Goal: Information Seeking & Learning: Learn about a topic

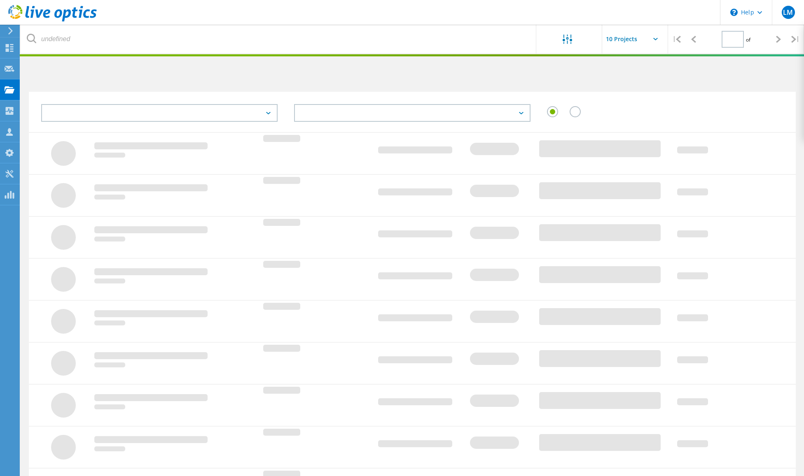
type input "1"
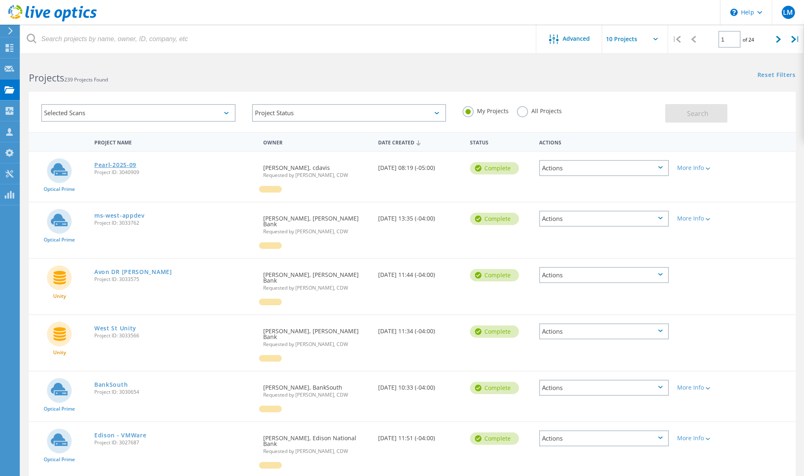
click at [116, 163] on link "Pearl-2025-09" at bounding box center [115, 165] width 42 height 6
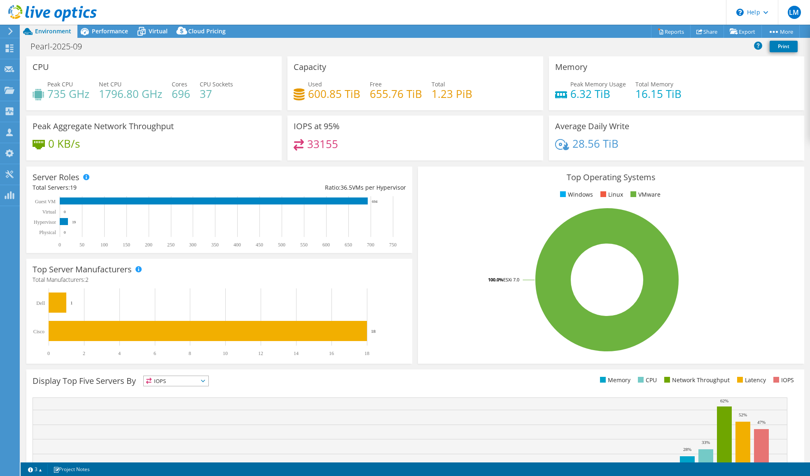
select select "USD"
click at [111, 30] on span "Performance" at bounding box center [110, 31] width 36 height 8
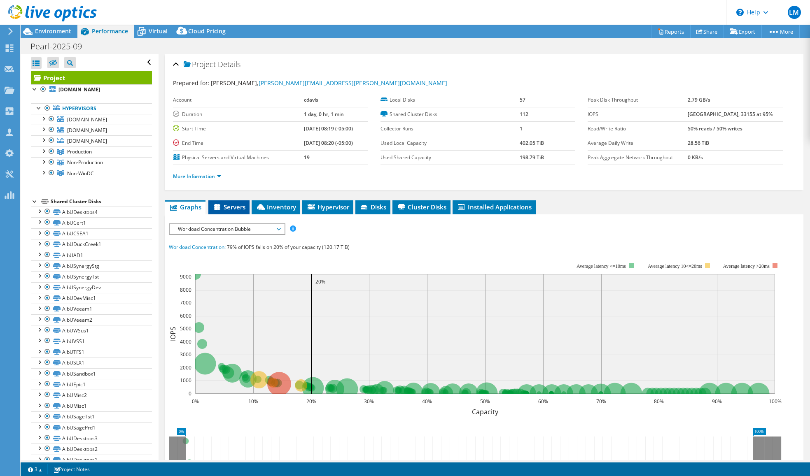
click at [236, 212] on li "Servers" at bounding box center [228, 207] width 41 height 14
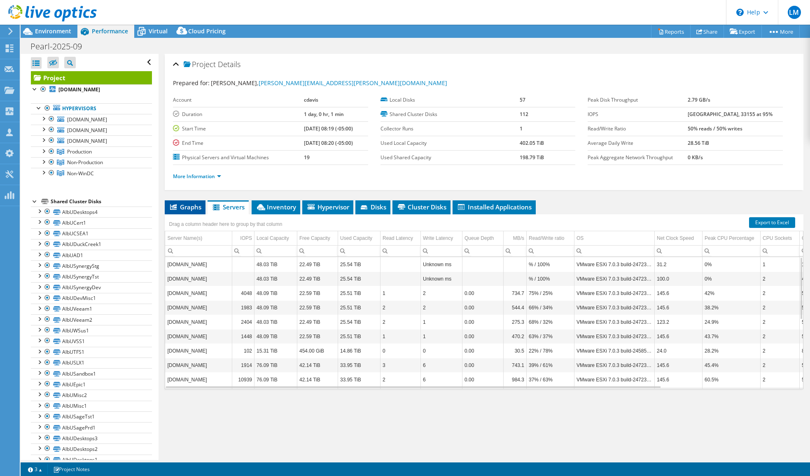
click at [192, 211] on li "Graphs" at bounding box center [185, 207] width 41 height 14
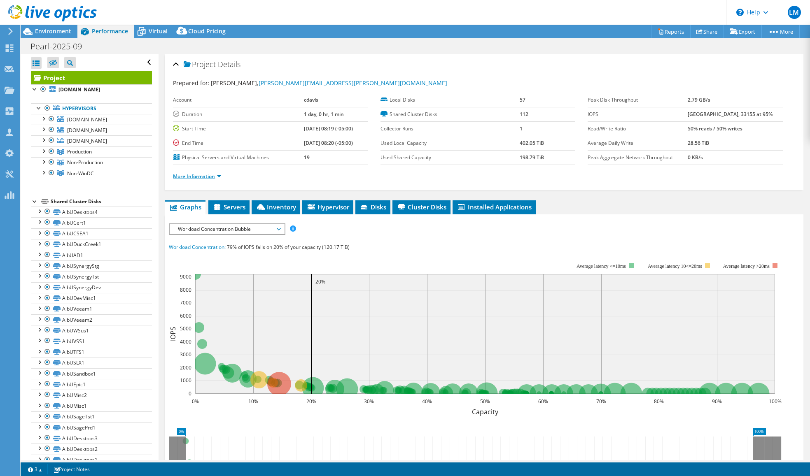
click at [211, 177] on link "More Information" at bounding box center [197, 176] width 48 height 7
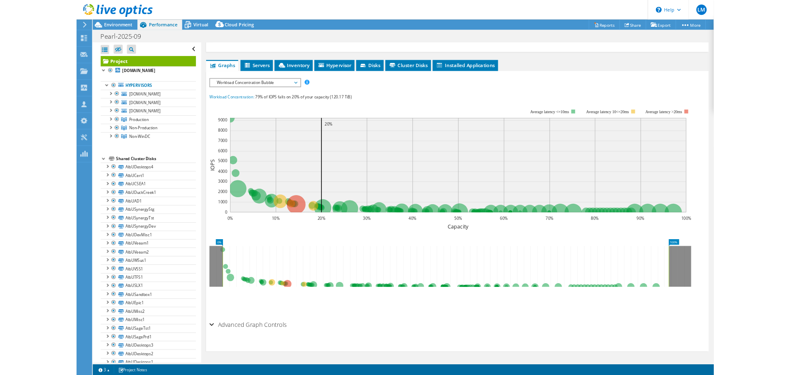
scroll to position [249, 0]
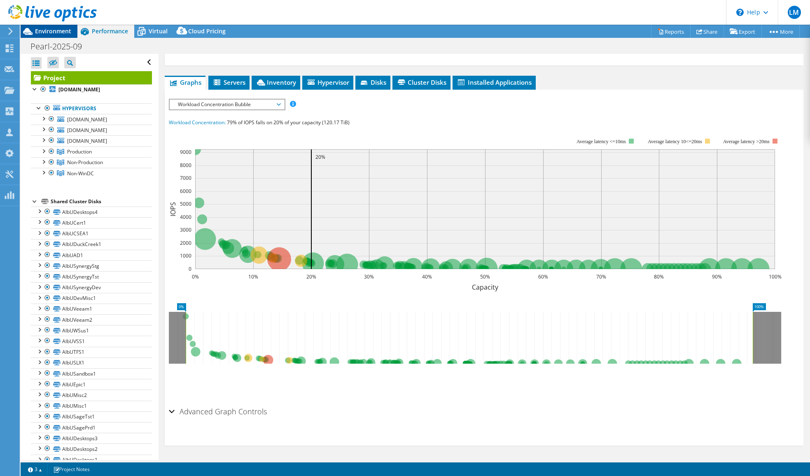
click at [54, 34] on span "Environment" at bounding box center [53, 31] width 36 height 8
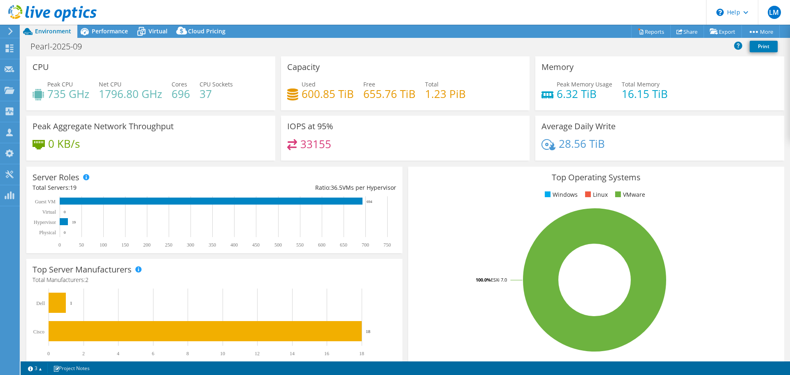
click at [96, 27] on div at bounding box center [48, 14] width 97 height 28
click at [98, 31] on span "Performance" at bounding box center [110, 31] width 36 height 8
